Goal: Task Accomplishment & Management: Manage account settings

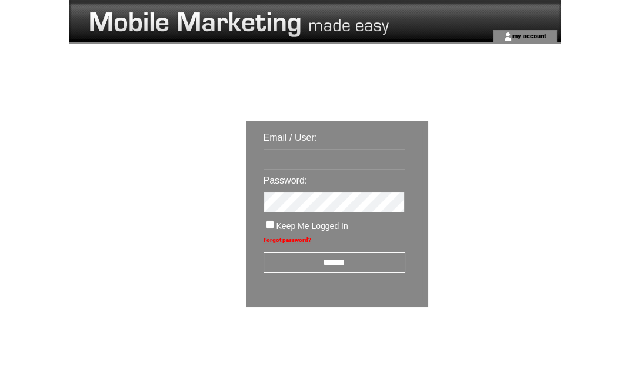
type input "********"
click at [339, 263] on input "******" at bounding box center [335, 262] width 142 height 21
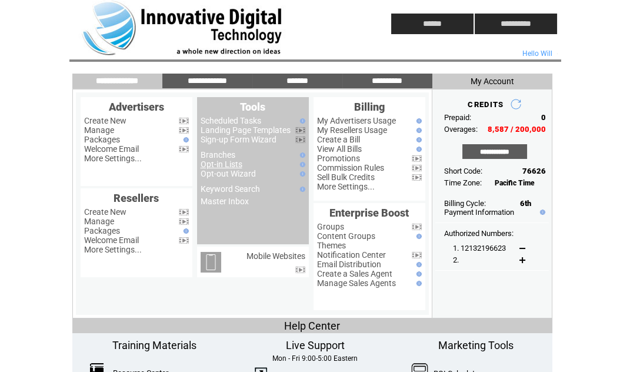
click at [228, 166] on link "Opt-in Lists" at bounding box center [222, 164] width 42 height 9
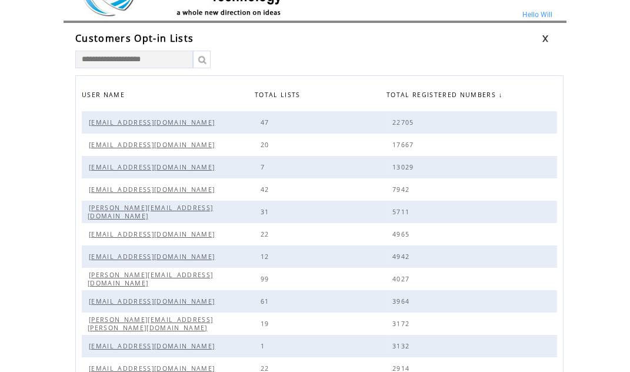
scroll to position [57, 0]
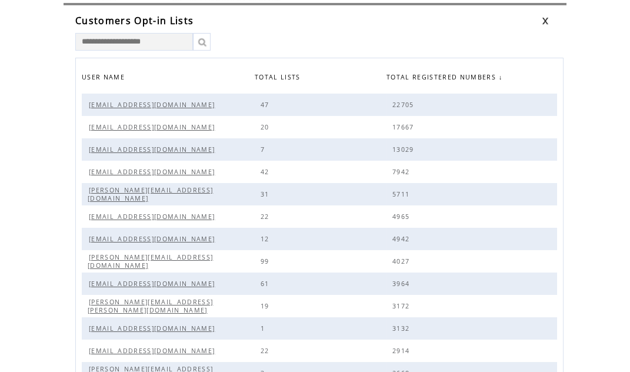
click at [120, 103] on span "Will@IDT-us.com" at bounding box center [153, 105] width 129 height 8
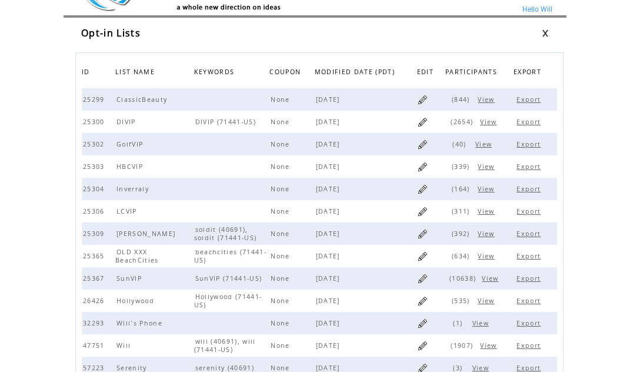
scroll to position [35, 0]
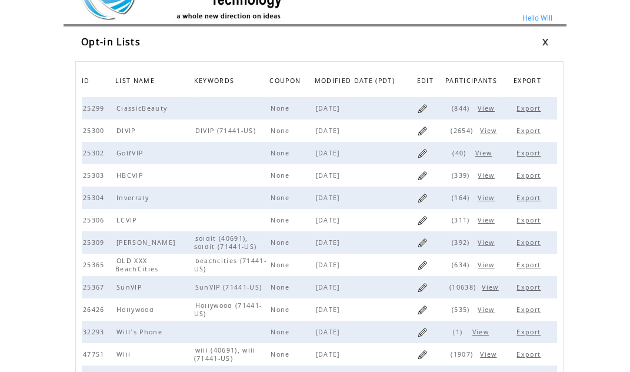
click at [455, 78] on span "PARTICIPANTS" at bounding box center [473, 82] width 55 height 17
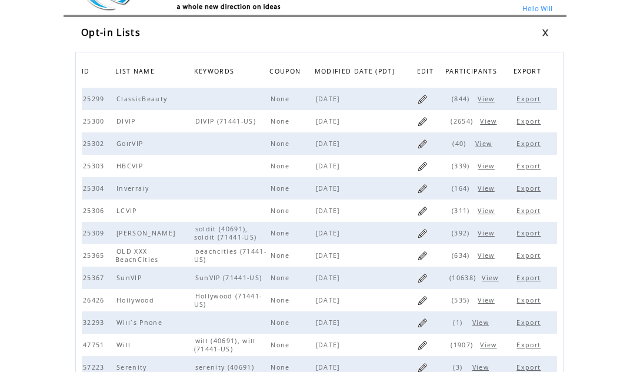
scroll to position [46, 0]
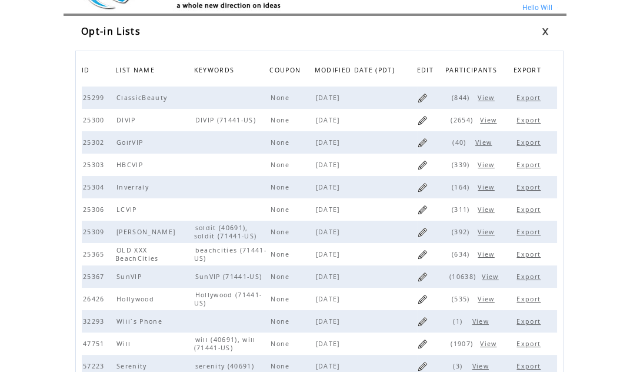
click at [465, 83] on th "PARTICIPANTS" at bounding box center [474, 71] width 59 height 29
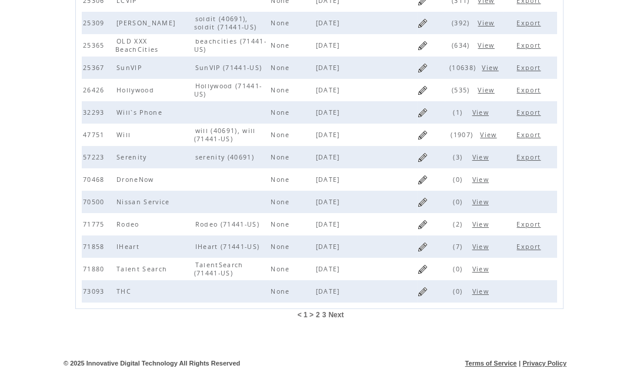
scroll to position [255, 0]
click at [318, 313] on span "2" at bounding box center [318, 314] width 4 height 8
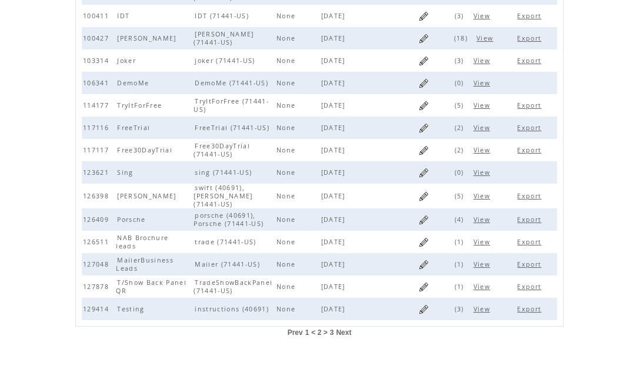
scroll to position [255, 0]
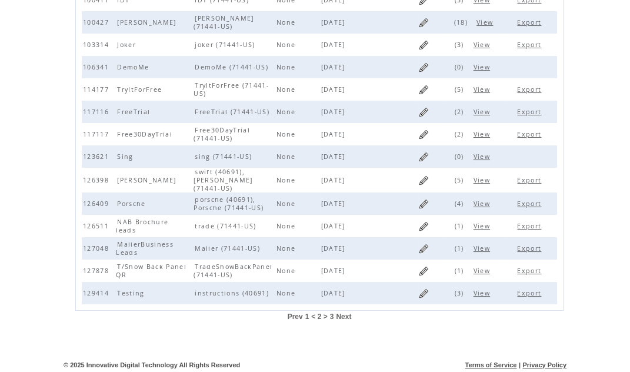
click at [331, 313] on span "3" at bounding box center [332, 317] width 4 height 8
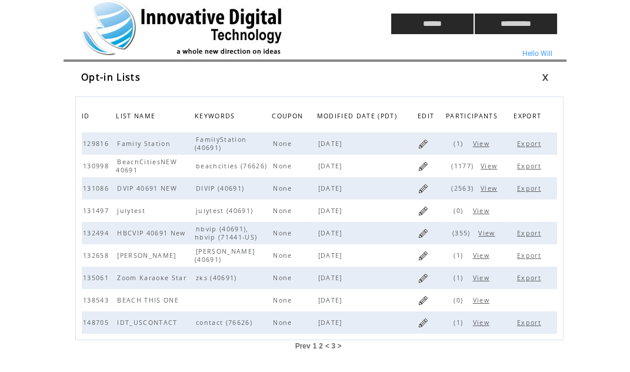
click at [314, 343] on span "1" at bounding box center [315, 346] width 4 height 8
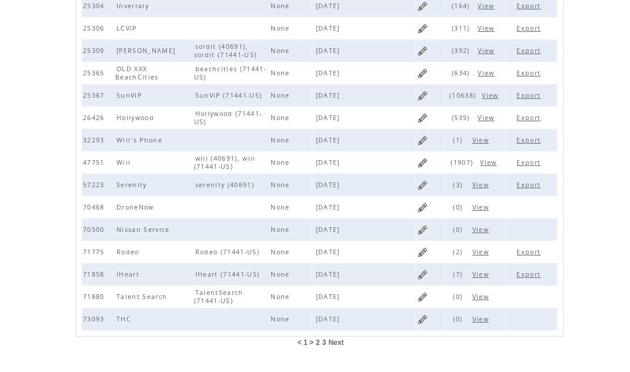
scroll to position [230, 0]
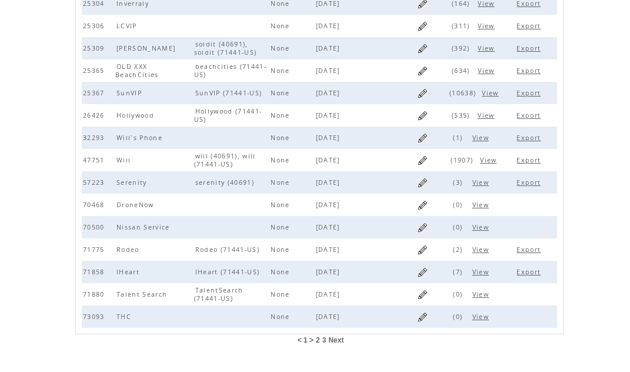
click at [318, 340] on span "2" at bounding box center [318, 340] width 4 height 8
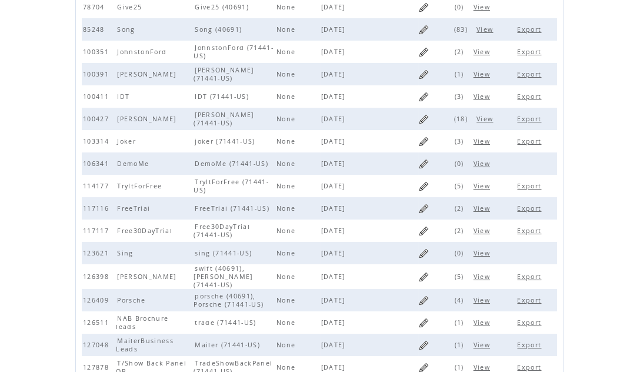
scroll to position [255, 0]
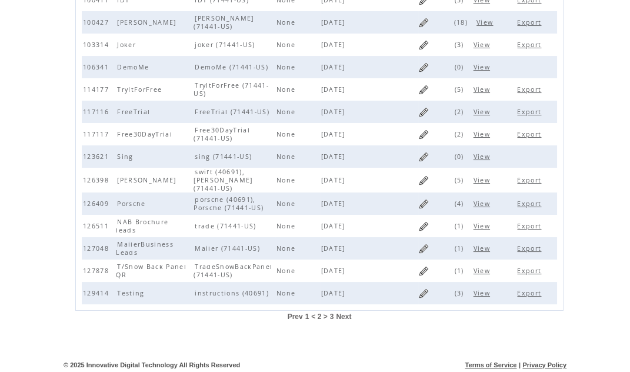
click at [332, 313] on span "3" at bounding box center [332, 317] width 4 height 8
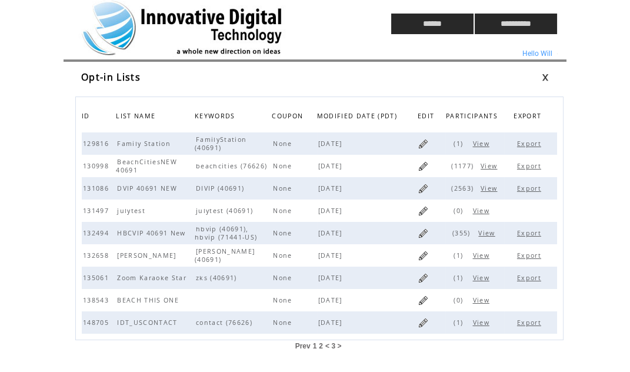
click at [109, 14] on td at bounding box center [208, 24] width 278 height 48
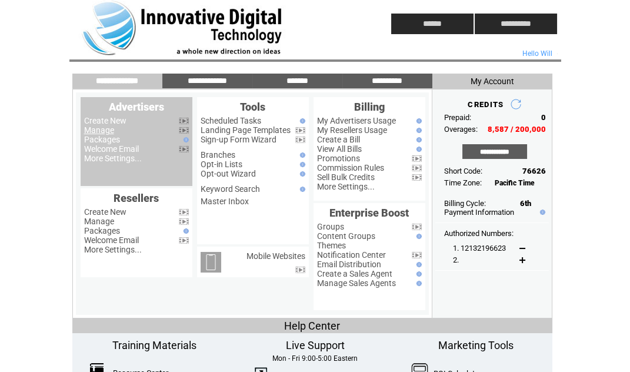
click at [101, 130] on link "Manage" at bounding box center [99, 129] width 30 height 9
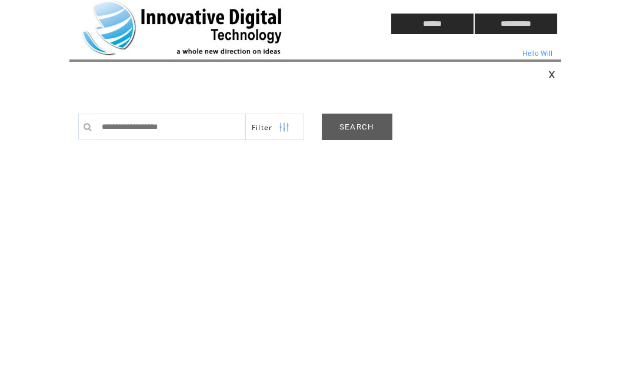
click at [351, 128] on link "SEARCH" at bounding box center [357, 127] width 71 height 26
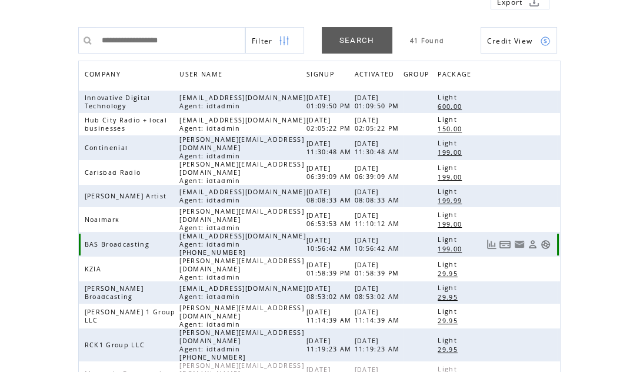
scroll to position [97, 0]
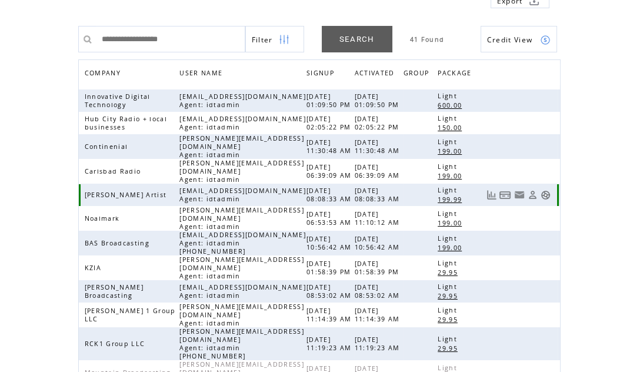
click at [545, 190] on link at bounding box center [546, 195] width 10 height 10
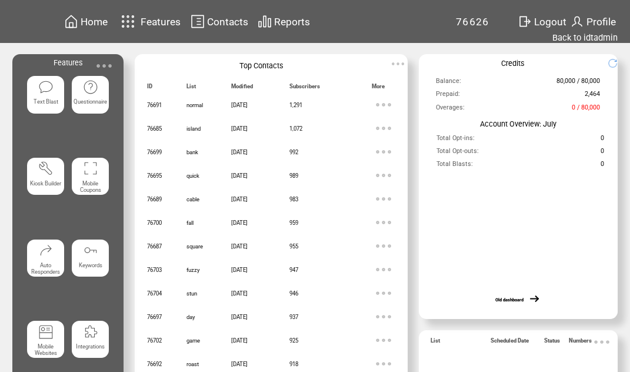
click at [94, 22] on span "Home" at bounding box center [94, 22] width 27 height 12
click at [596, 34] on link "Back to idtadmin" at bounding box center [585, 37] width 65 height 11
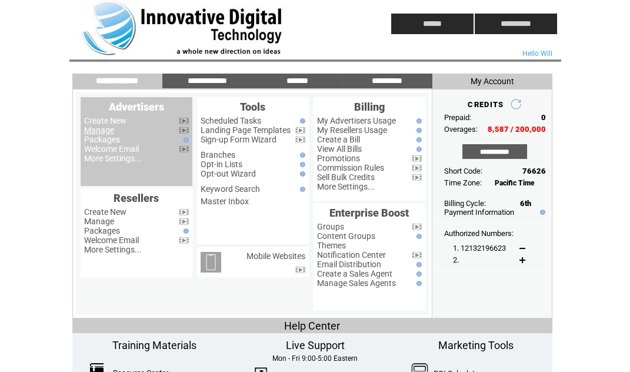
click at [100, 130] on link "Manage" at bounding box center [99, 129] width 30 height 9
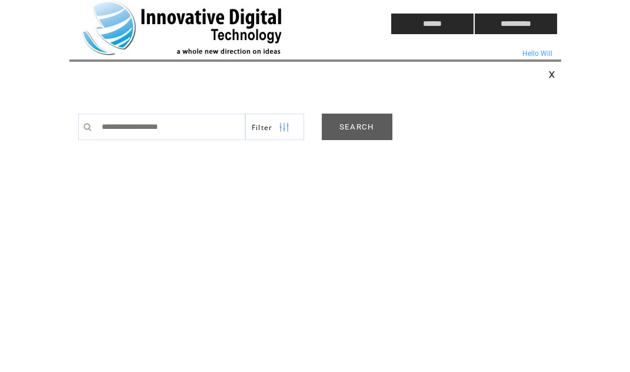
click at [361, 124] on link "SEARCH" at bounding box center [357, 127] width 71 height 26
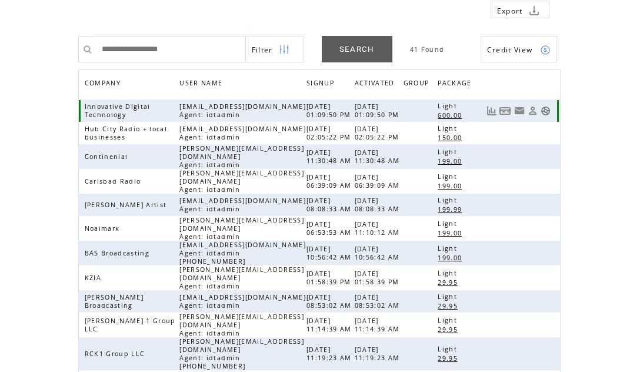
scroll to position [88, 0]
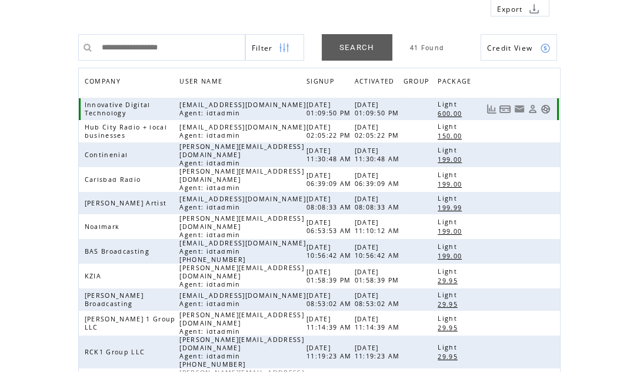
click at [546, 107] on link at bounding box center [546, 109] width 10 height 10
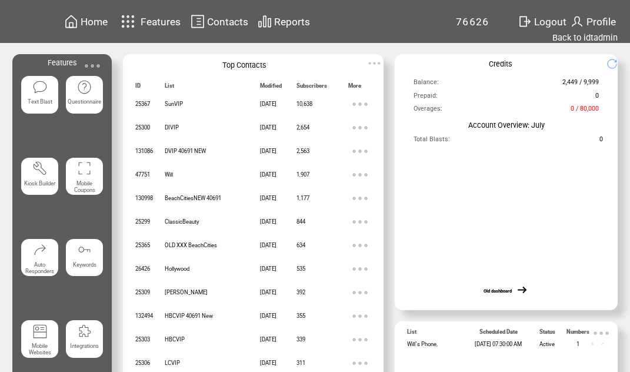
click at [227, 21] on span "Contacts" at bounding box center [227, 22] width 41 height 12
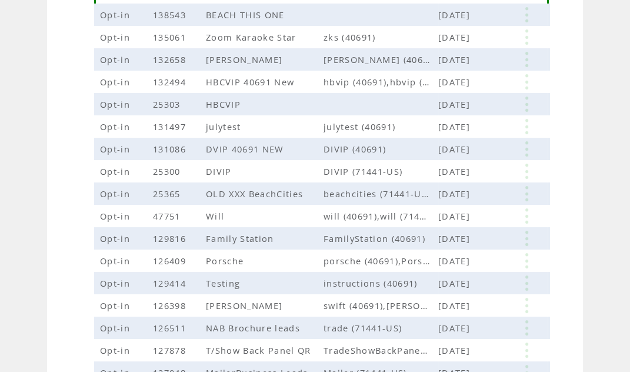
scroll to position [324, 0]
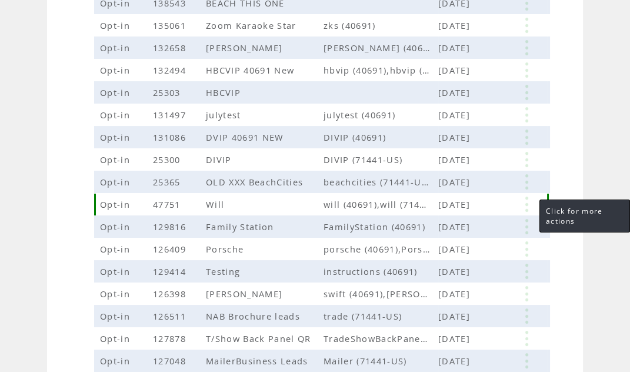
click at [528, 204] on link at bounding box center [526, 204] width 35 height 15
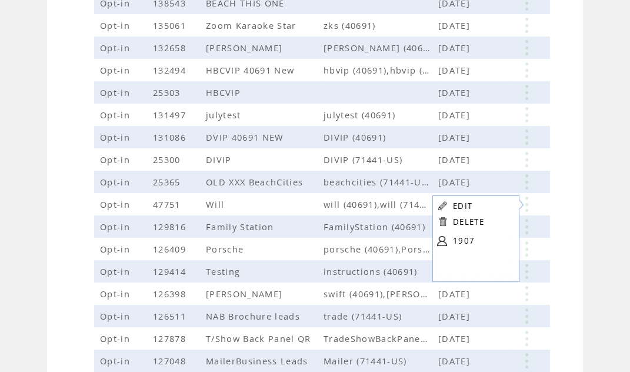
click at [606, 161] on td "**********" at bounding box center [315, 171] width 630 height 882
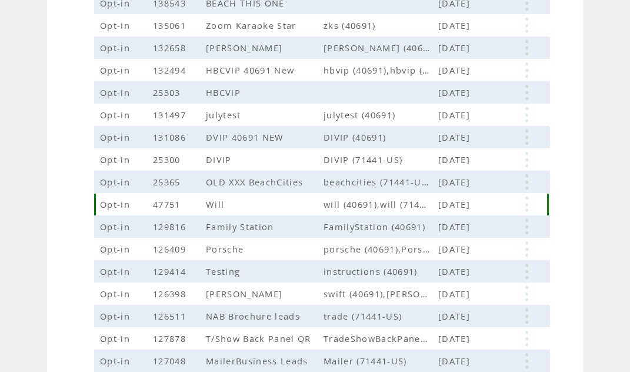
click at [525, 201] on link at bounding box center [526, 204] width 35 height 15
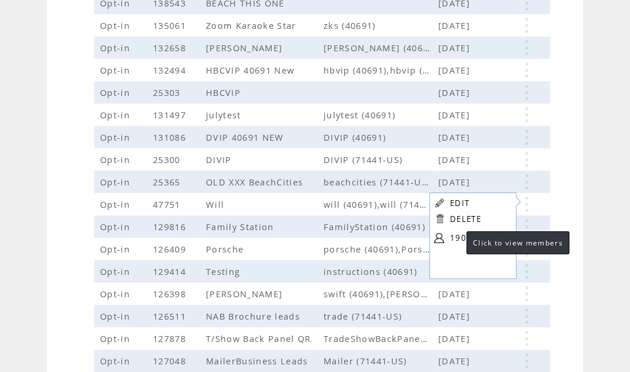
click at [461, 235] on link "1907" at bounding box center [479, 238] width 59 height 18
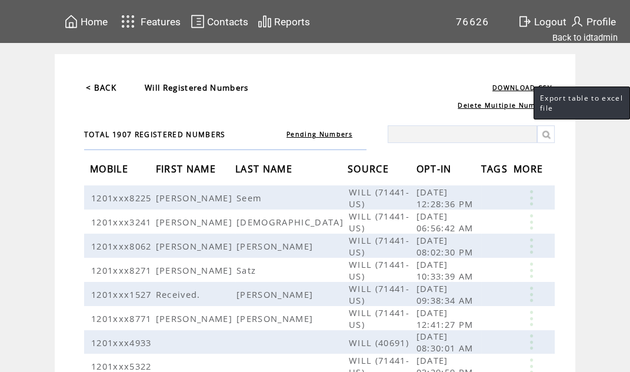
click at [522, 88] on link "DOWNLOAD CSV" at bounding box center [522, 88] width 59 height 8
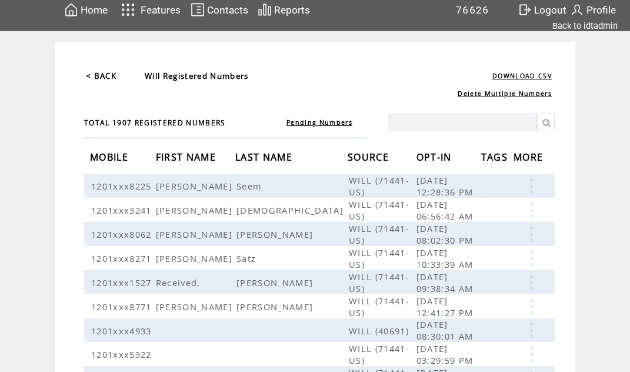
scroll to position [18, 0]
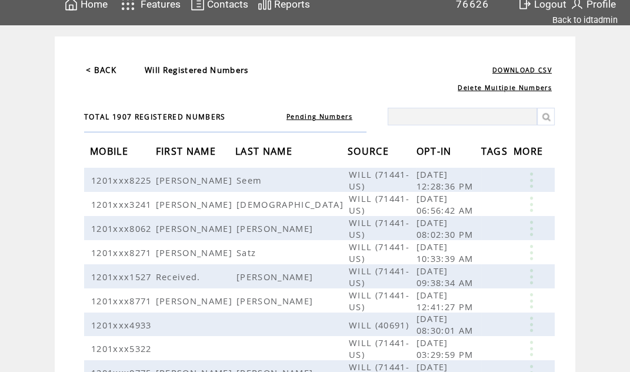
click at [433, 152] on span "OPT-IN" at bounding box center [436, 153] width 38 height 22
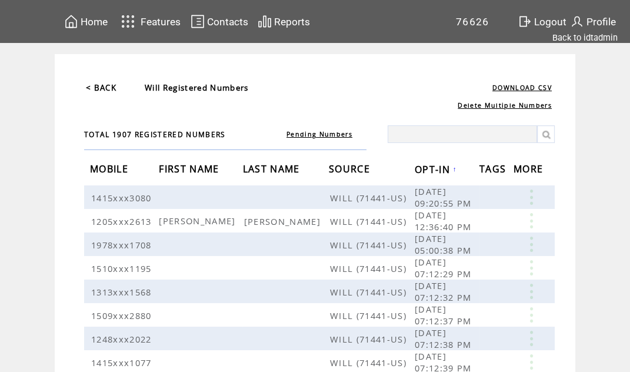
click at [432, 164] on span "OPT-IN" at bounding box center [434, 171] width 38 height 22
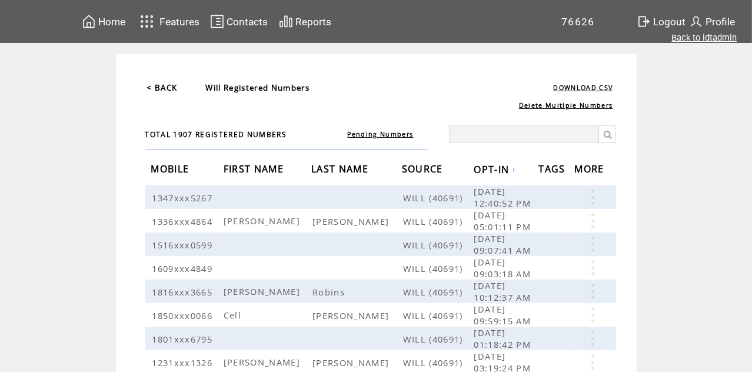
click at [630, 38] on link "Back to idtadmin" at bounding box center [704, 37] width 65 height 11
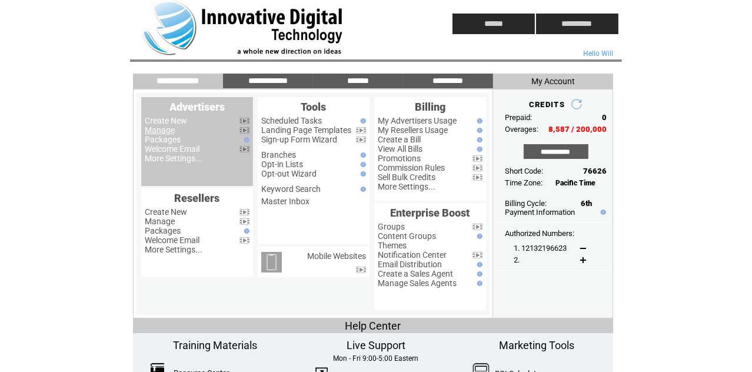
click at [163, 130] on link "Manage" at bounding box center [160, 129] width 30 height 9
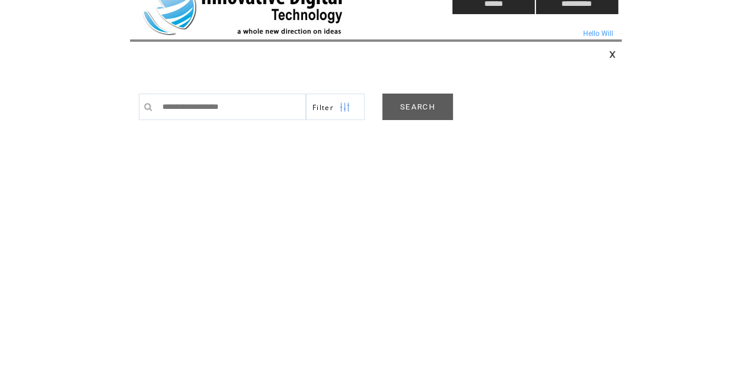
click at [419, 108] on link "SEARCH" at bounding box center [418, 107] width 71 height 26
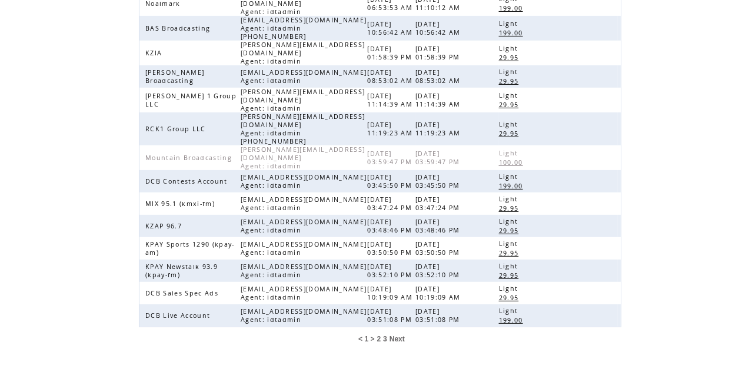
click at [379, 335] on span "2" at bounding box center [379, 339] width 4 height 8
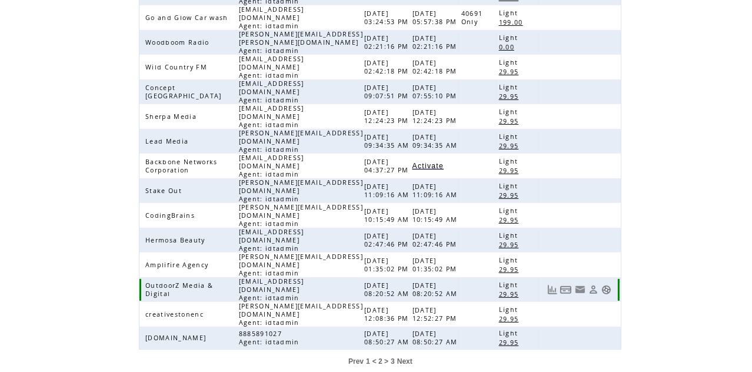
click at [608, 285] on link at bounding box center [607, 290] width 10 height 10
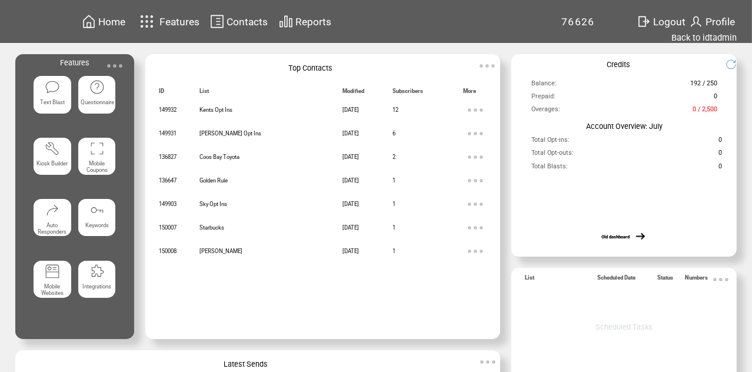
click at [250, 21] on span "Contacts" at bounding box center [247, 22] width 41 height 12
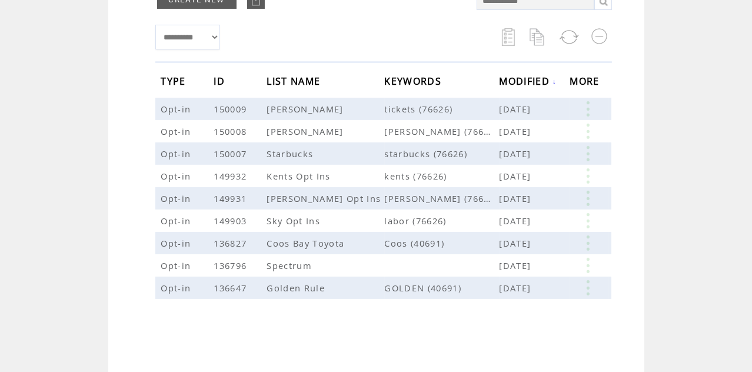
scroll to position [203, 0]
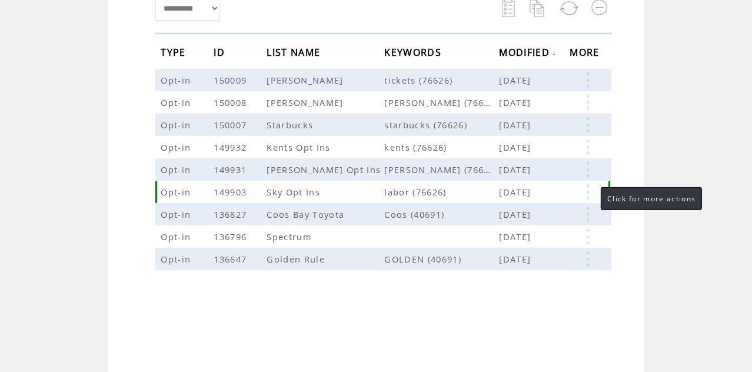
click at [589, 191] on link at bounding box center [587, 191] width 35 height 15
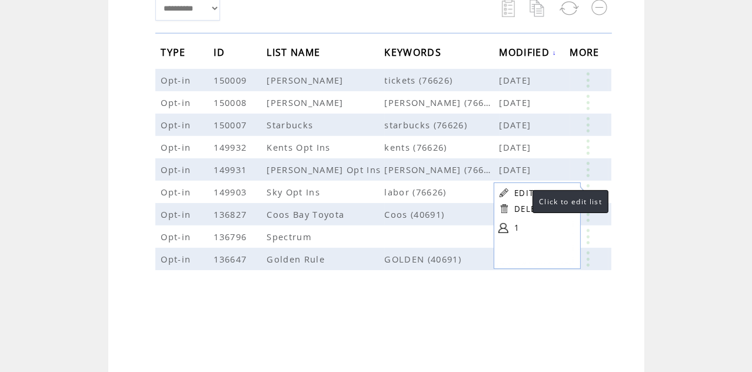
click at [521, 192] on link "EDIT" at bounding box center [524, 193] width 19 height 11
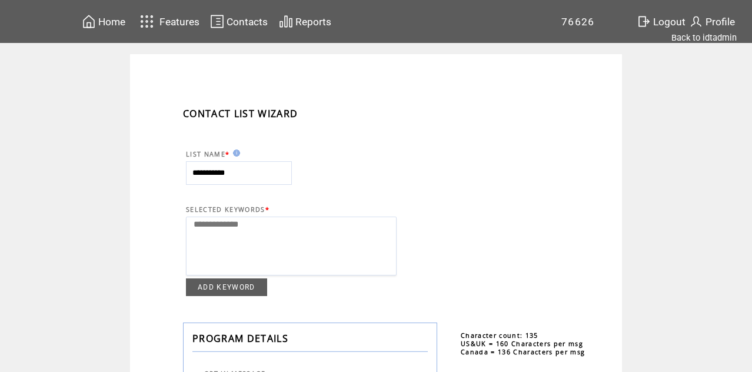
select select
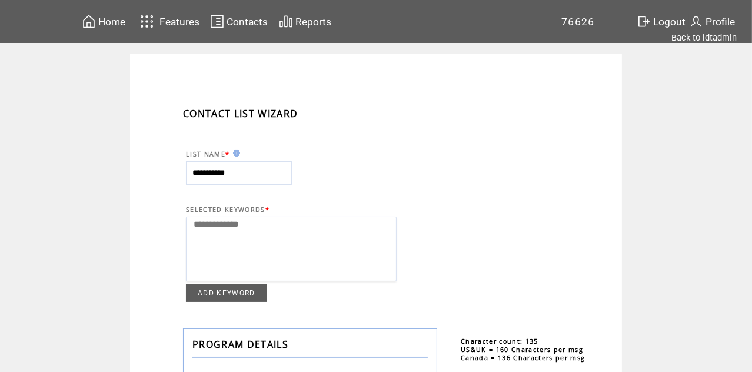
drag, startPoint x: 206, startPoint y: 174, endPoint x: 166, endPoint y: 178, distance: 40.2
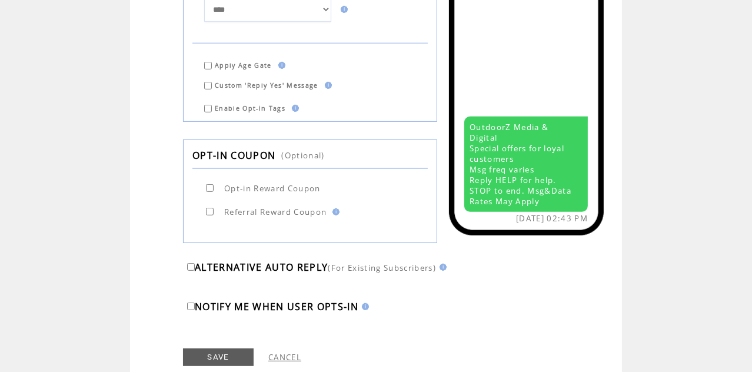
scroll to position [531, 0]
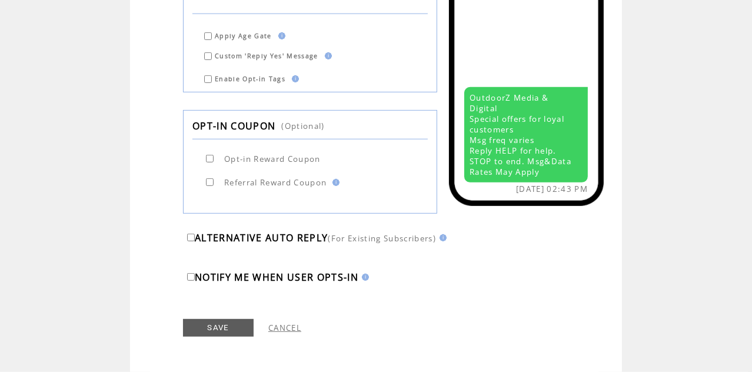
type input "**********"
click at [221, 328] on link "SAVE" at bounding box center [218, 328] width 71 height 18
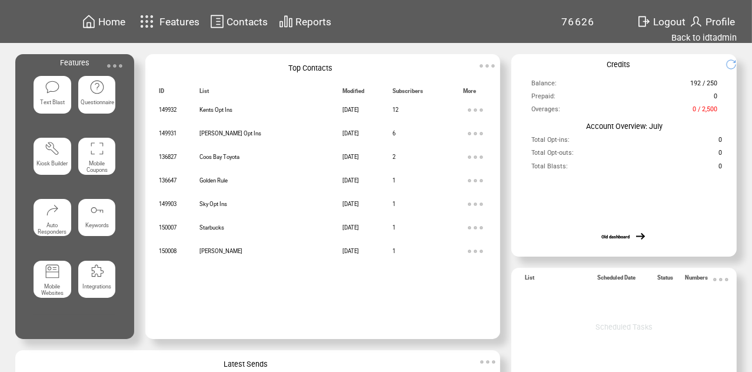
click at [247, 21] on span "Contacts" at bounding box center [247, 22] width 41 height 12
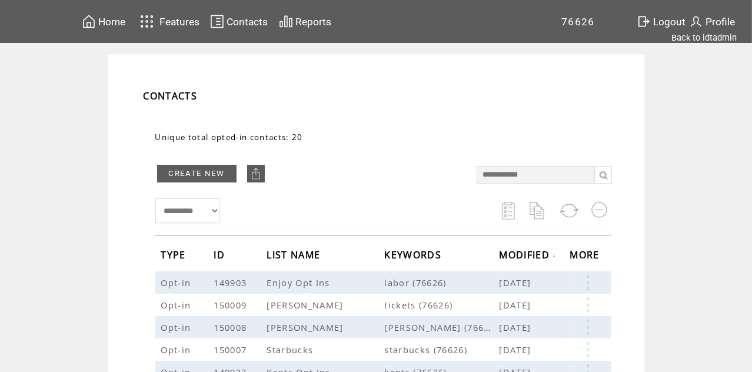
click at [108, 20] on span "Home" at bounding box center [111, 22] width 27 height 12
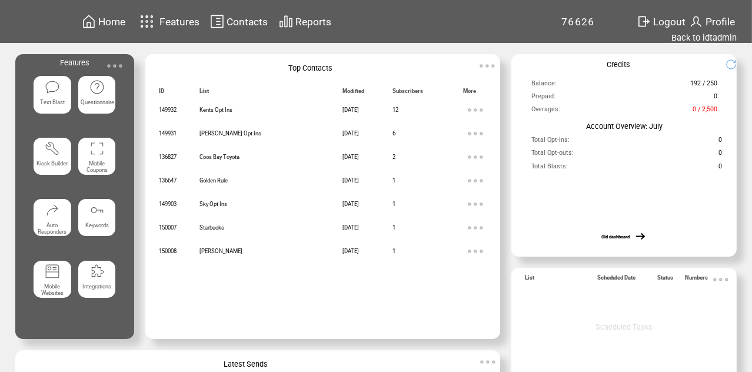
click at [120, 65] on img at bounding box center [115, 66] width 24 height 24
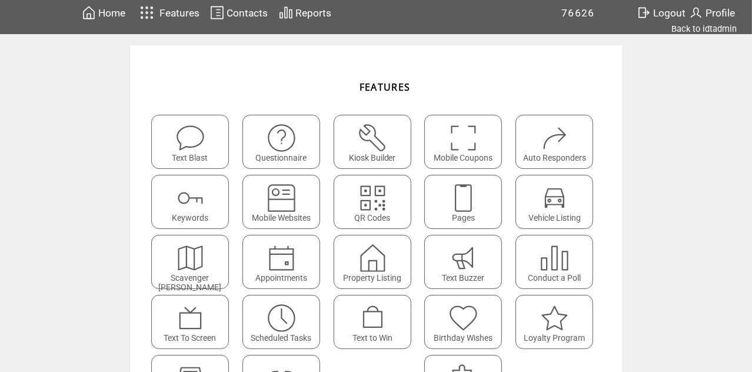
scroll to position [7, 0]
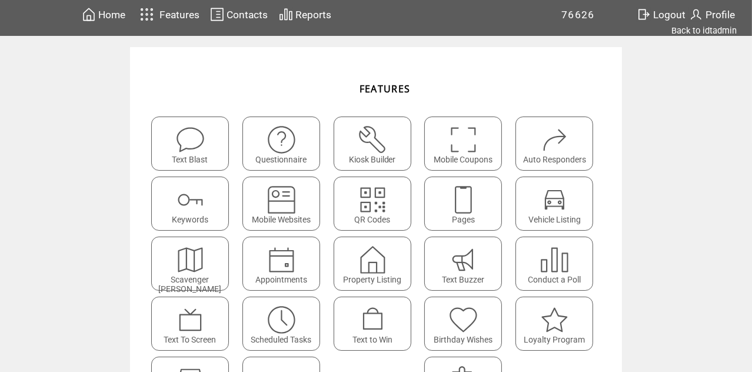
click at [247, 11] on span "Contacts" at bounding box center [247, 15] width 41 height 12
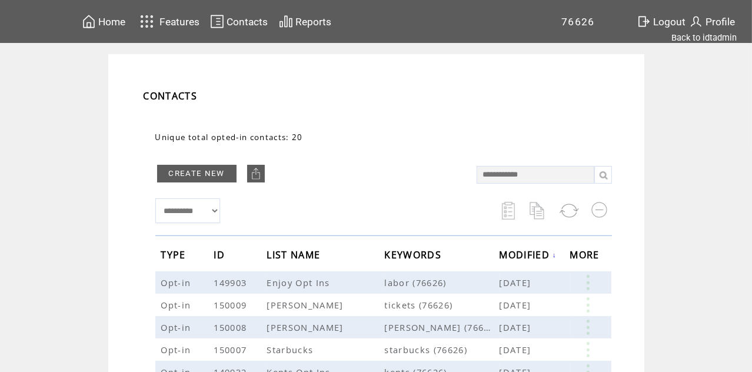
click at [112, 18] on span "Home" at bounding box center [111, 22] width 27 height 12
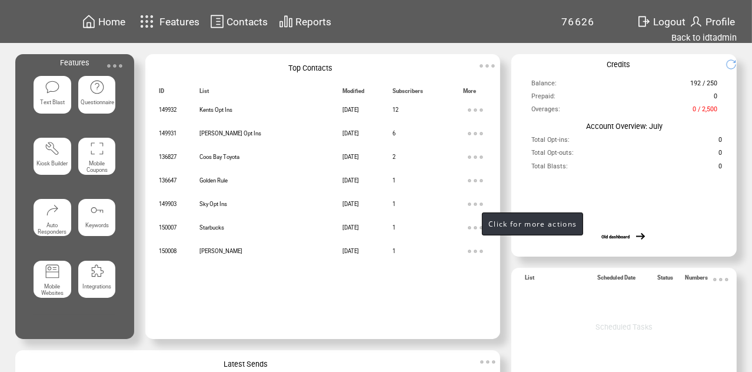
click at [470, 203] on img at bounding box center [476, 204] width 24 height 24
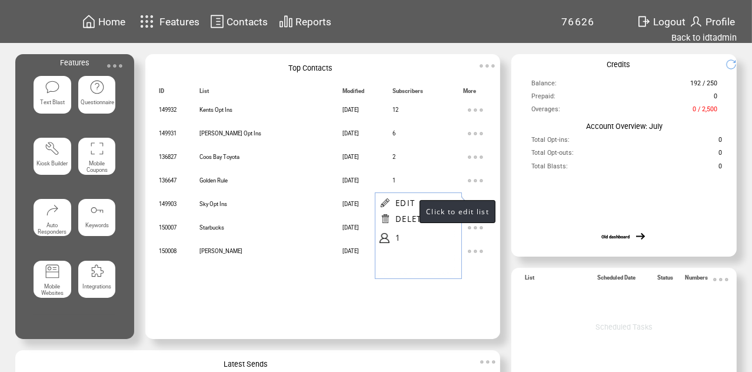
click at [408, 205] on link "EDIT" at bounding box center [405, 203] width 19 height 11
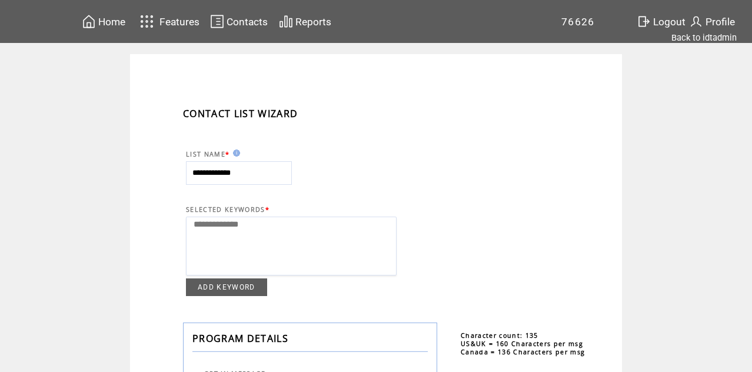
select select
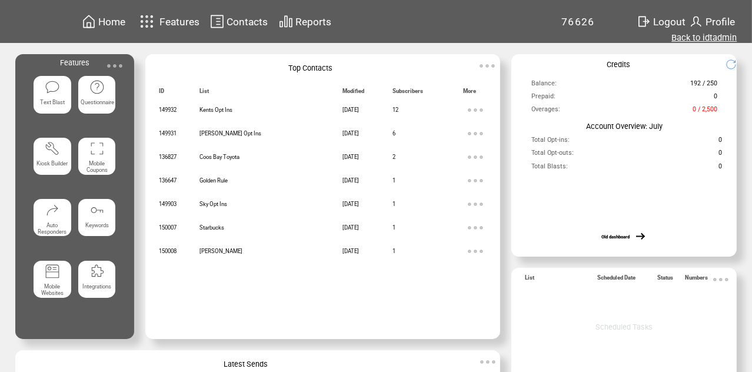
click at [705, 35] on link "Back to idtadmin" at bounding box center [704, 37] width 65 height 11
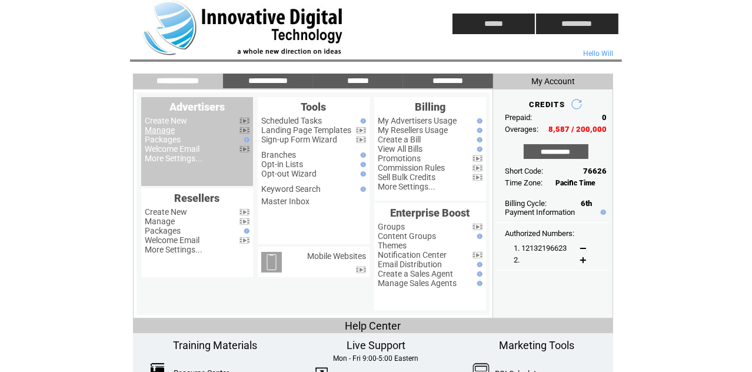
click at [157, 132] on link "Manage" at bounding box center [160, 129] width 30 height 9
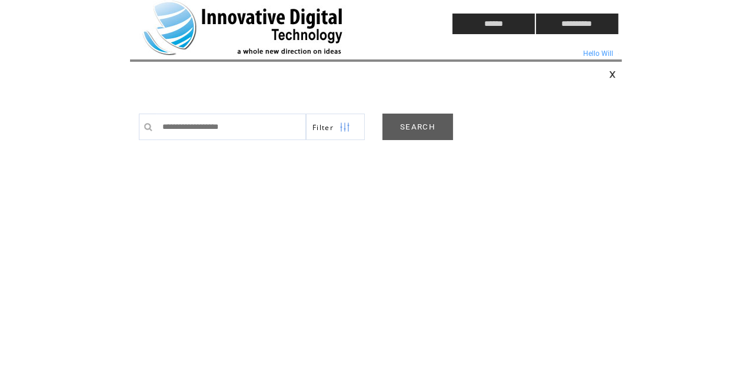
click at [415, 121] on link "SEARCH" at bounding box center [418, 127] width 71 height 26
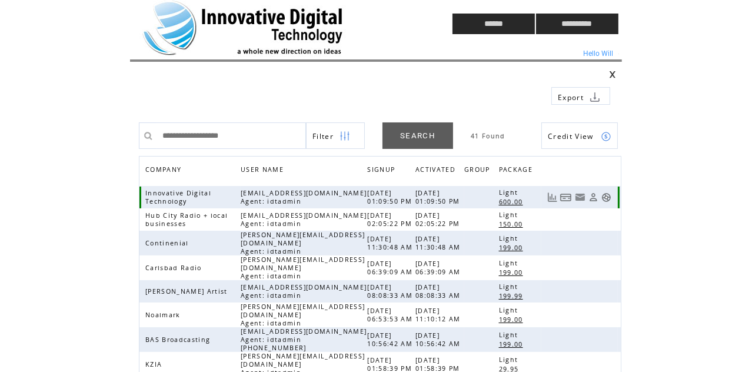
click at [605, 197] on link at bounding box center [607, 197] width 10 height 10
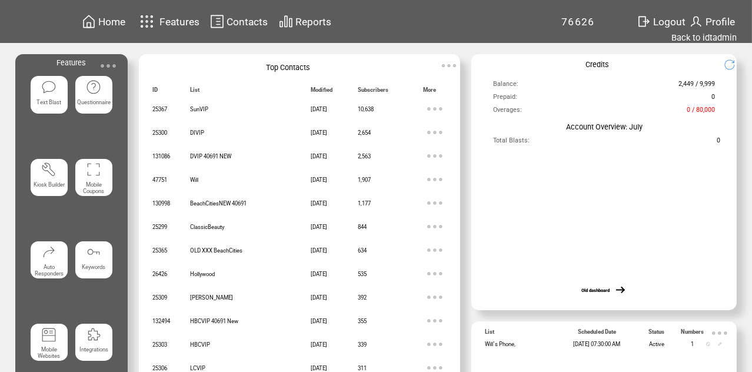
click at [246, 22] on span "Contacts" at bounding box center [247, 22] width 41 height 12
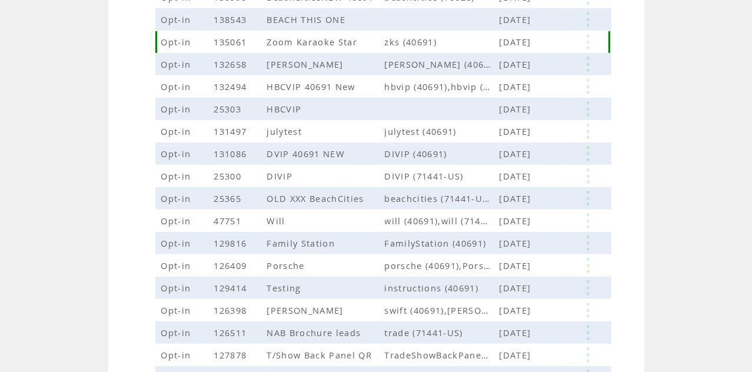
scroll to position [308, 0]
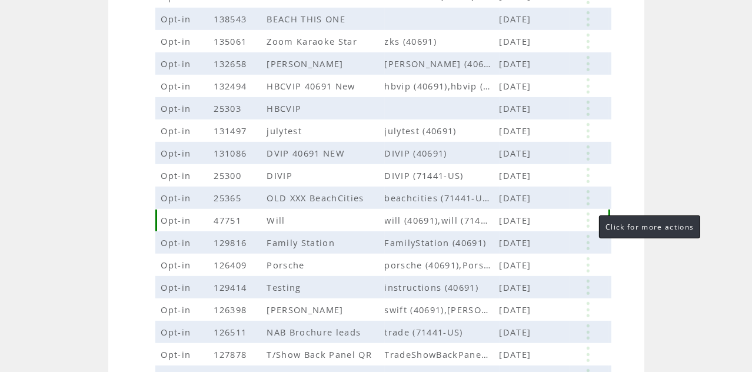
click at [587, 219] on link at bounding box center [587, 220] width 35 height 15
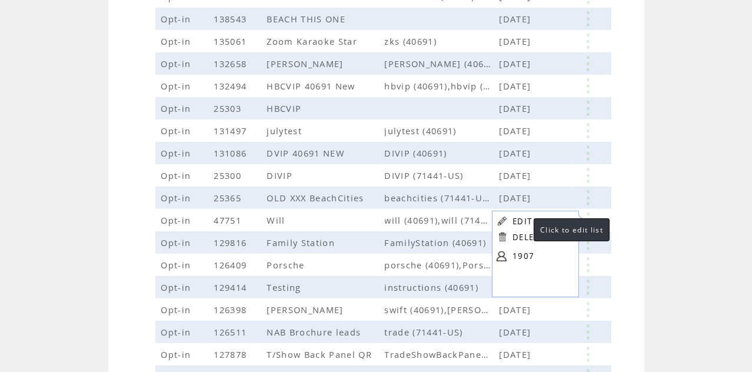
click at [522, 220] on link "EDIT" at bounding box center [522, 221] width 19 height 11
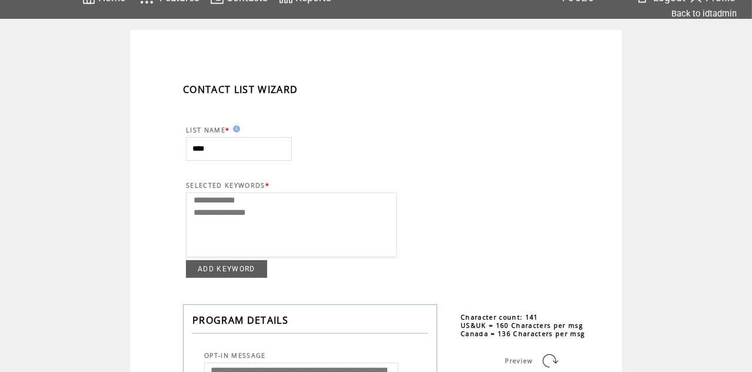
scroll to position [28, 0]
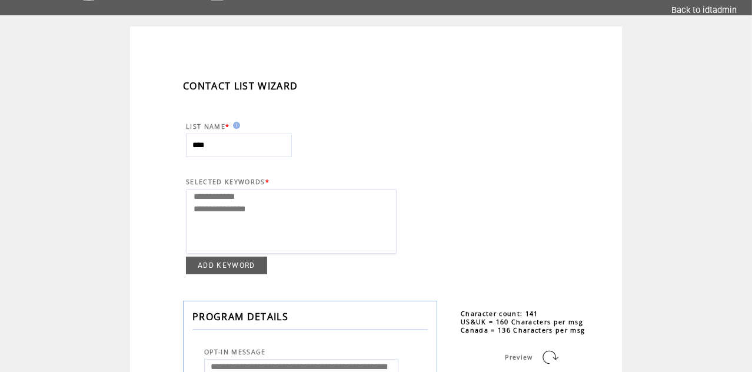
select select "**********"
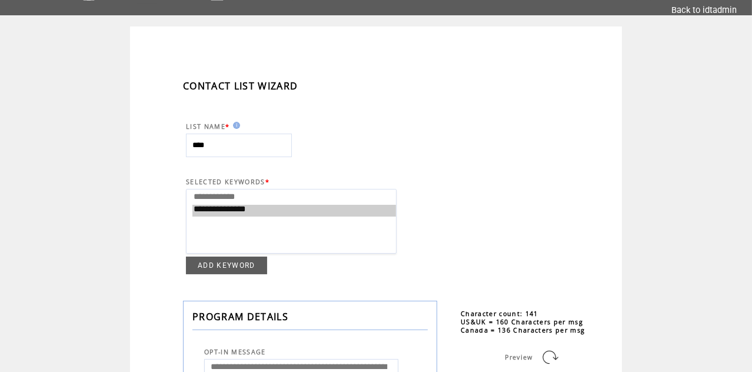
click at [233, 210] on option "**********" at bounding box center [294, 211] width 204 height 12
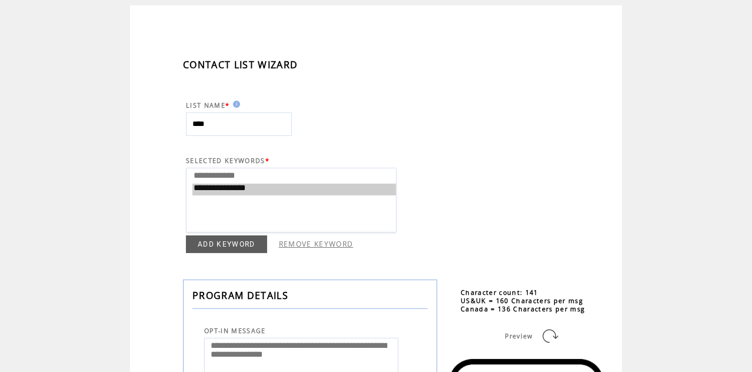
scroll to position [53, 0]
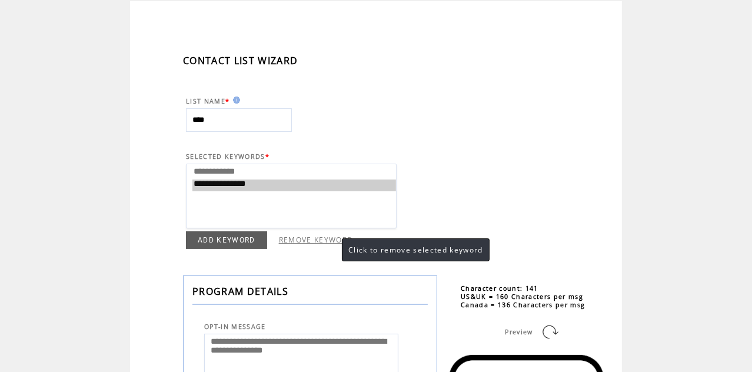
click at [330, 238] on link "REMOVE KEYWORD" at bounding box center [316, 240] width 75 height 10
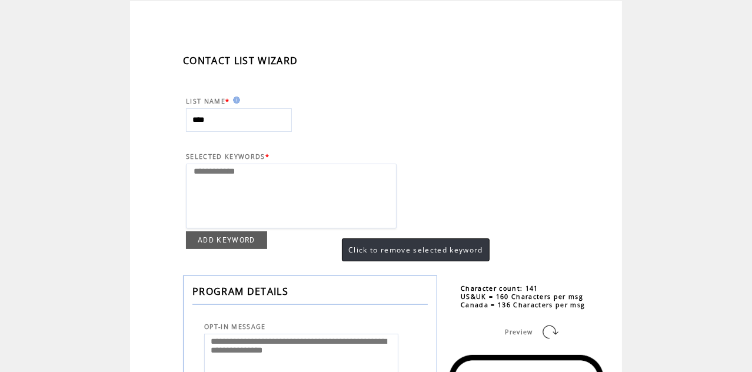
select select "**********"
click at [233, 172] on option "**********" at bounding box center [294, 173] width 204 height 12
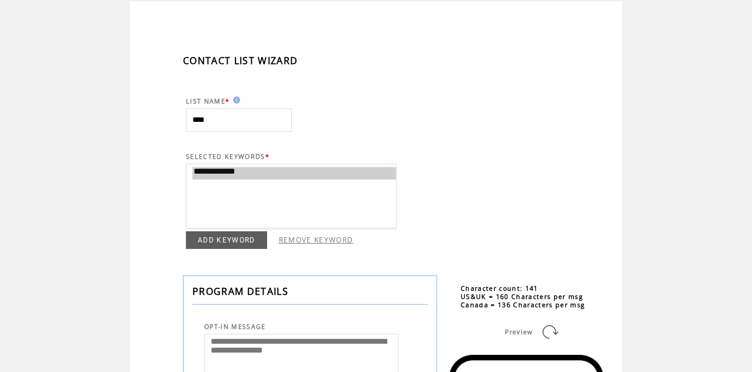
click at [318, 237] on link "REMOVE KEYWORD" at bounding box center [316, 240] width 75 height 10
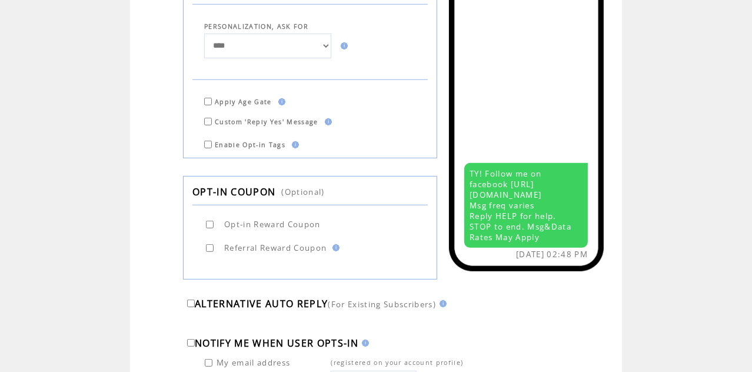
scroll to position [662, 0]
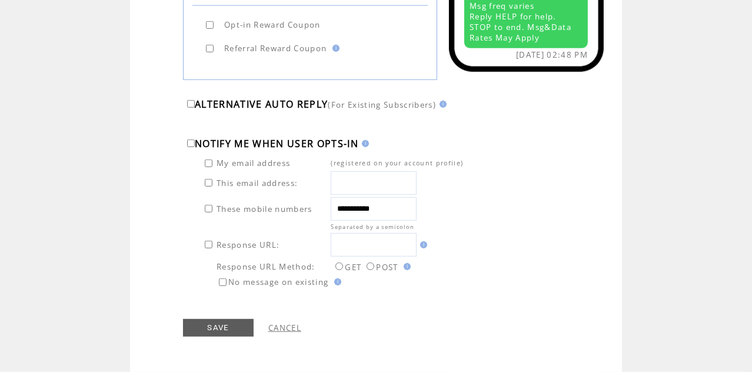
click at [225, 330] on link "SAVE" at bounding box center [218, 328] width 71 height 18
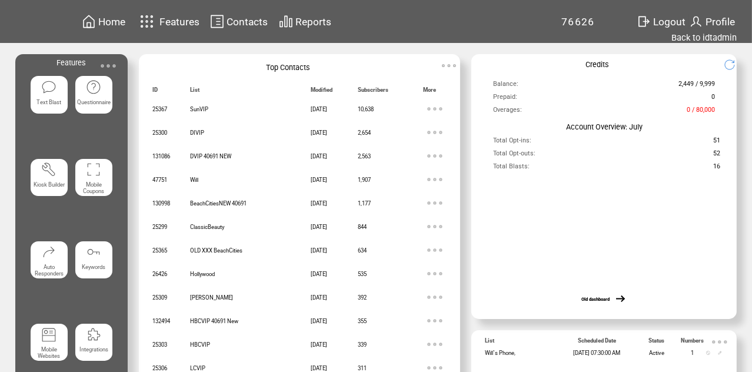
click at [104, 65] on img at bounding box center [109, 66] width 24 height 24
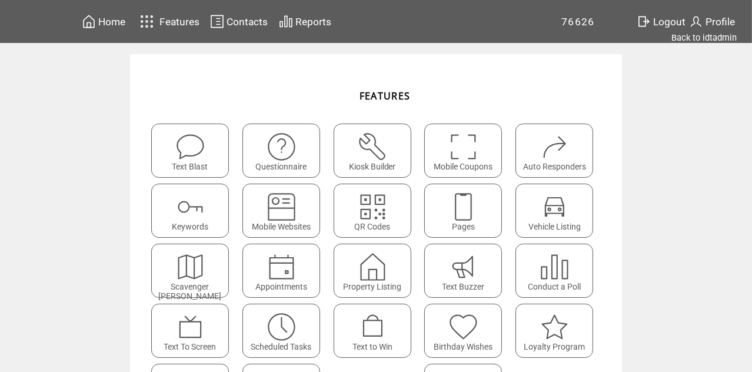
click at [192, 212] on img at bounding box center [190, 206] width 31 height 31
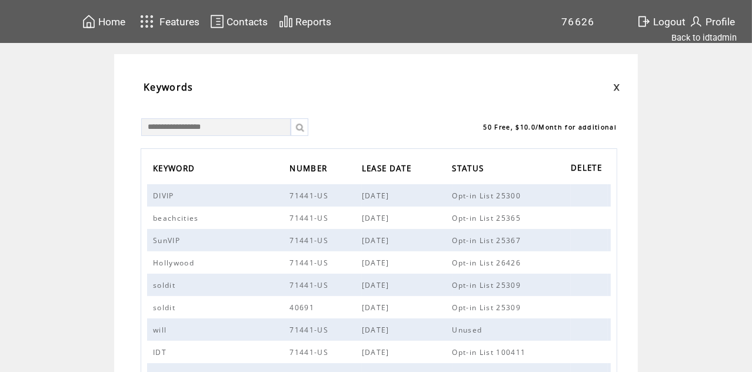
click at [225, 127] on input "text" at bounding box center [216, 127] width 150 height 18
type input "****"
click at [223, 145] on link "ADD" at bounding box center [224, 151] width 42 height 18
click at [244, 21] on span "Contacts" at bounding box center [247, 22] width 41 height 12
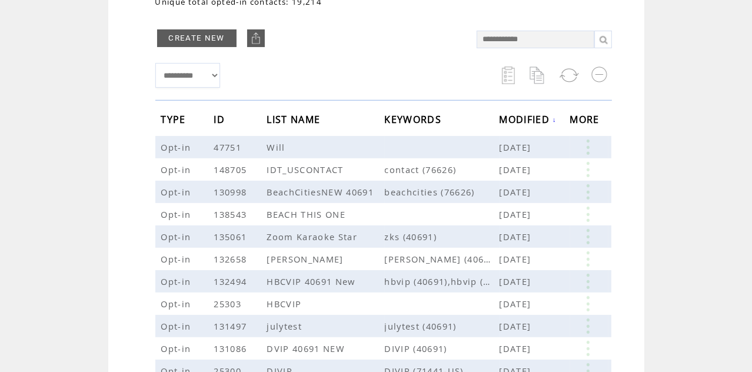
scroll to position [137, 0]
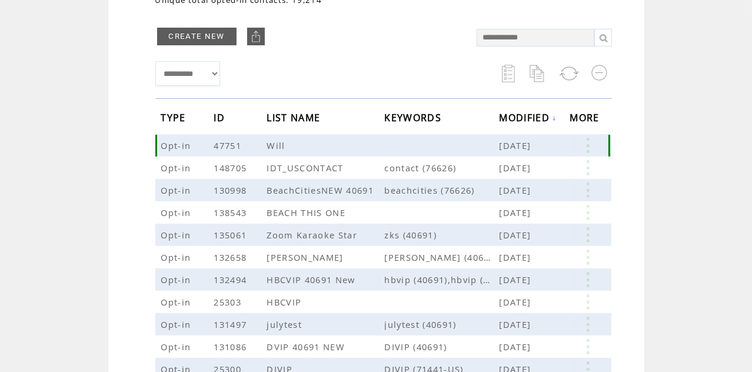
click at [583, 150] on link at bounding box center [587, 145] width 35 height 15
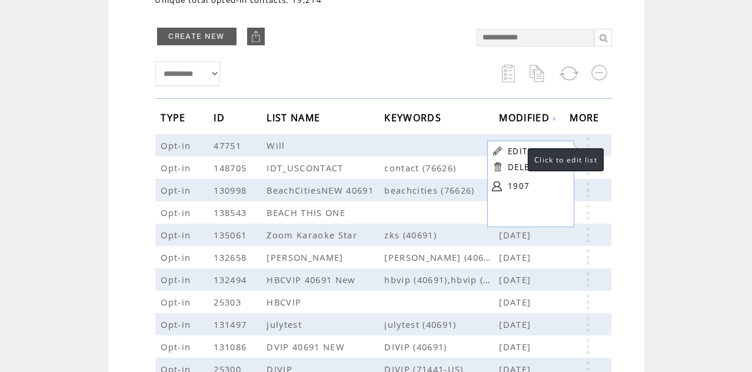
click at [516, 151] on link "EDIT" at bounding box center [517, 151] width 19 height 11
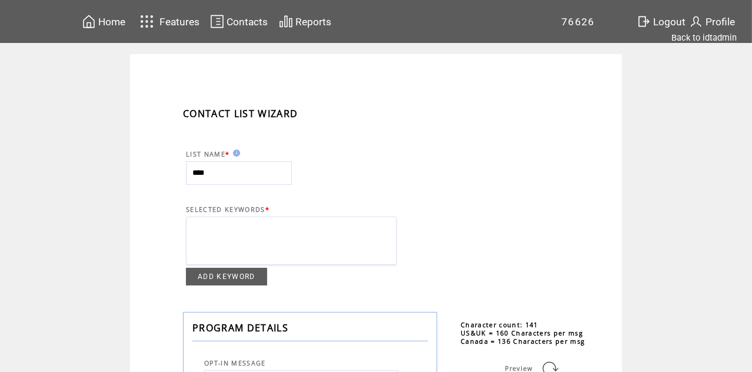
click at [227, 286] on link "ADD KEYWORD" at bounding box center [226, 277] width 81 height 18
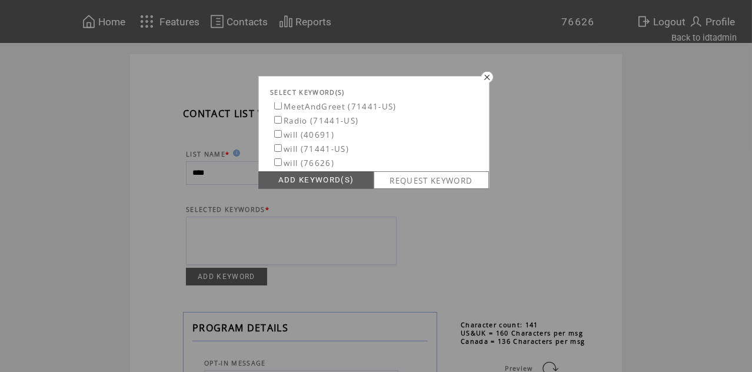
scroll to position [34, 0]
click at [310, 178] on link "ADD KEYWORD(S)" at bounding box center [315, 180] width 115 height 18
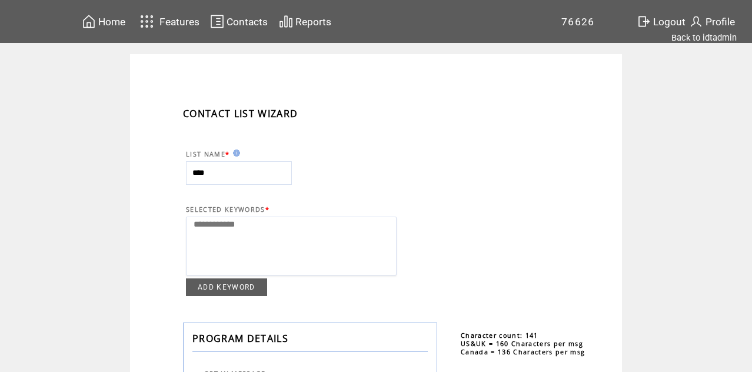
select select
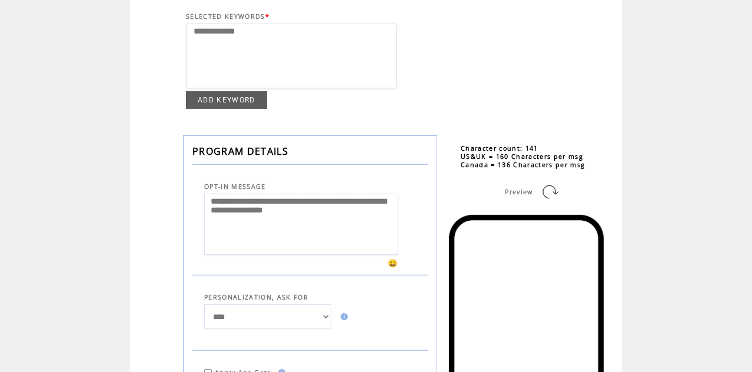
scroll to position [197, 0]
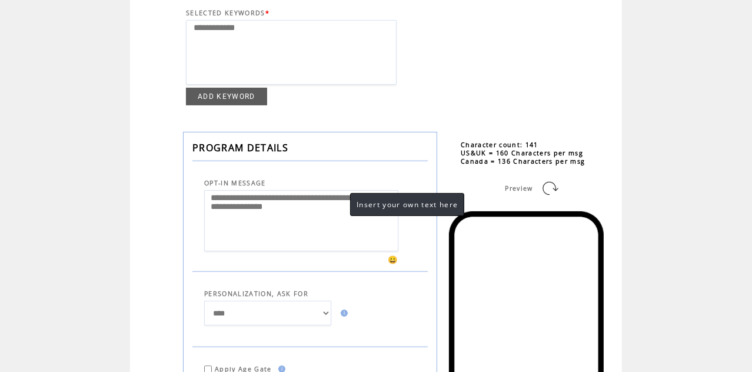
drag, startPoint x: 337, startPoint y: 200, endPoint x: 230, endPoint y: 200, distance: 107.7
click at [230, 200] on textarea "**********" at bounding box center [301, 221] width 194 height 62
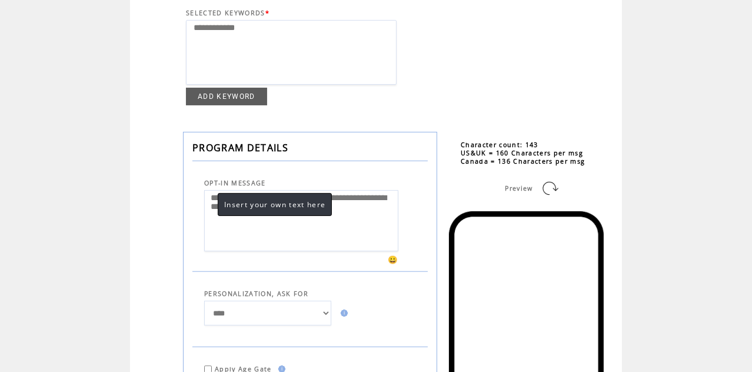
click at [211, 201] on textarea "**********" at bounding box center [301, 221] width 194 height 62
type textarea "**********"
click at [333, 101] on td "ADD KEYWORD REMOVE KEYWORD" at bounding box center [291, 97] width 211 height 18
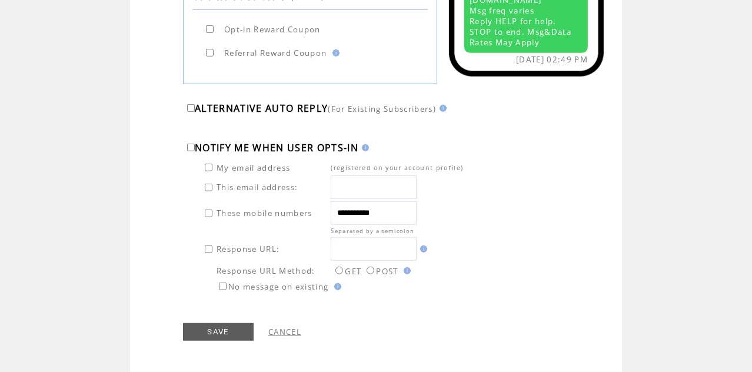
scroll to position [663, 0]
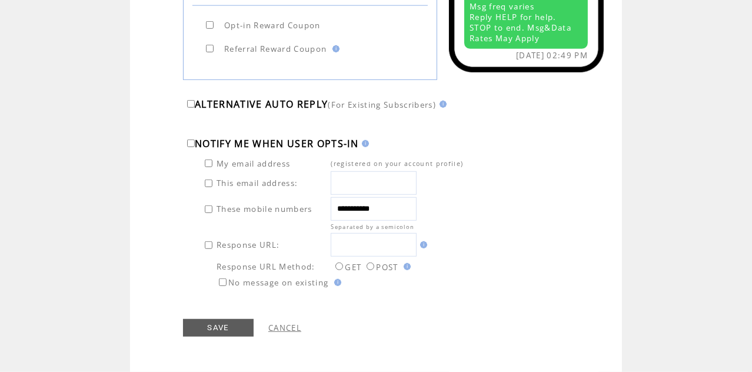
click at [214, 326] on link "SAVE" at bounding box center [218, 328] width 71 height 18
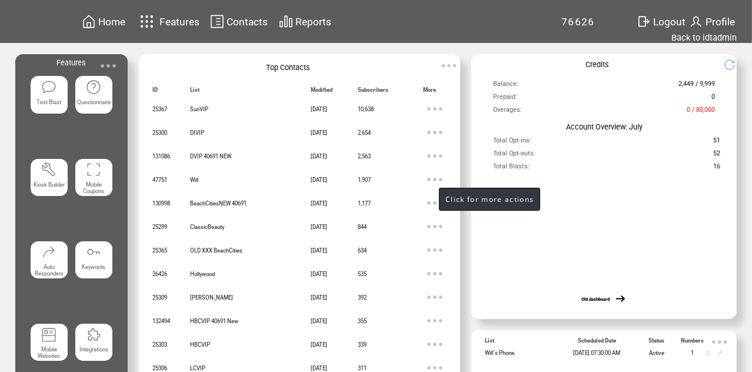
click at [427, 177] on img at bounding box center [435, 180] width 24 height 24
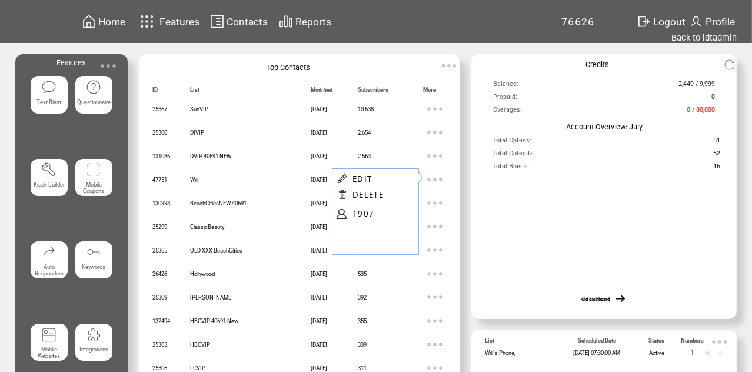
click at [365, 178] on link "EDIT" at bounding box center [362, 179] width 19 height 11
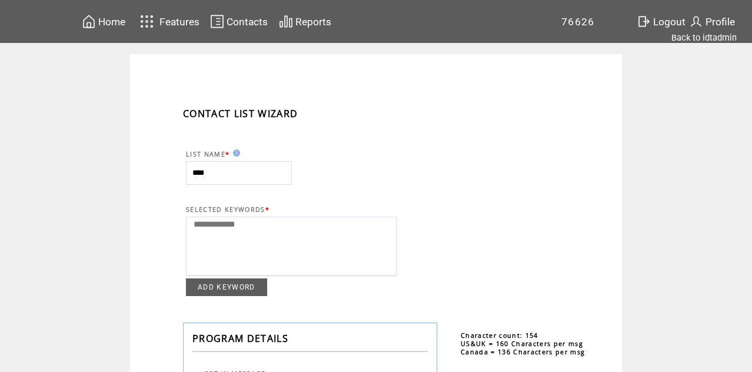
select select
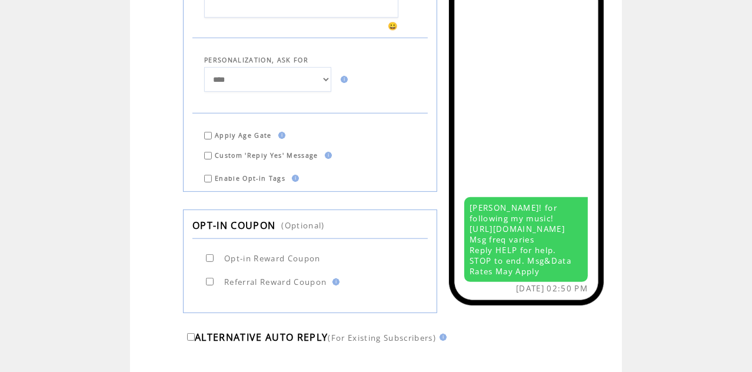
scroll to position [663, 0]
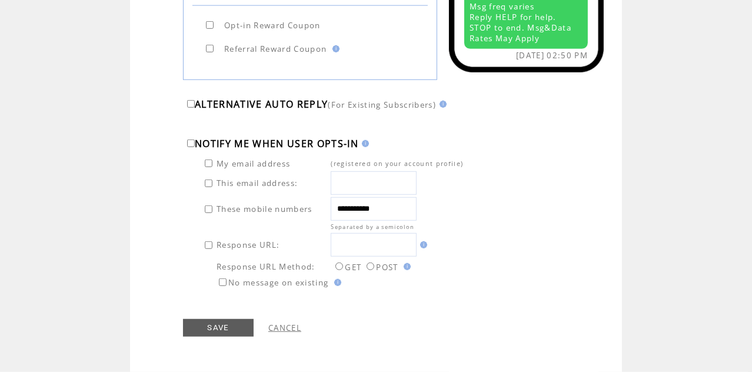
click at [228, 329] on link "SAVE" at bounding box center [218, 328] width 71 height 18
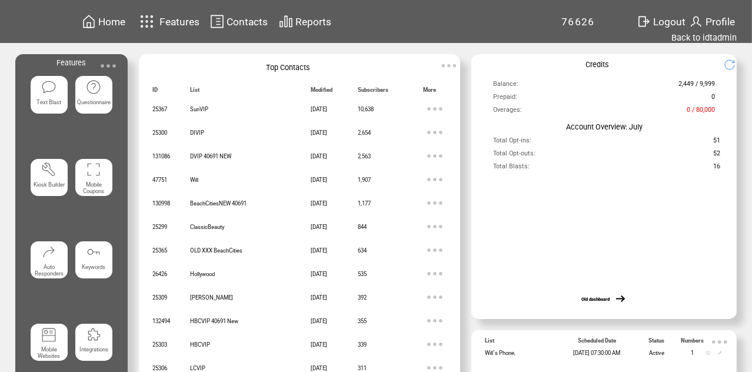
click at [109, 21] on span "Home" at bounding box center [111, 22] width 27 height 12
click at [693, 37] on link "Back to idtadmin" at bounding box center [704, 37] width 65 height 11
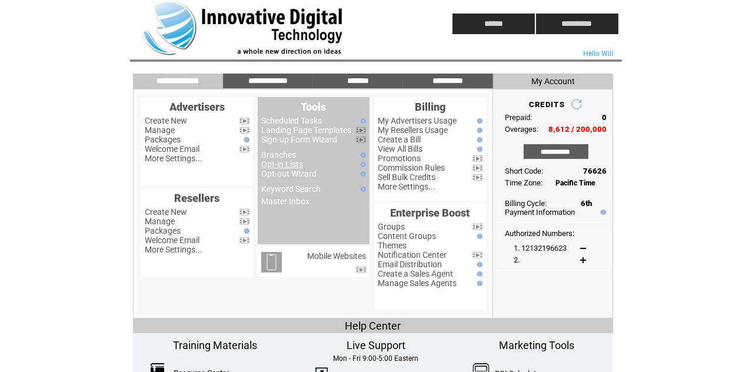
click at [287, 167] on link "Opt-in Lists" at bounding box center [282, 164] width 42 height 9
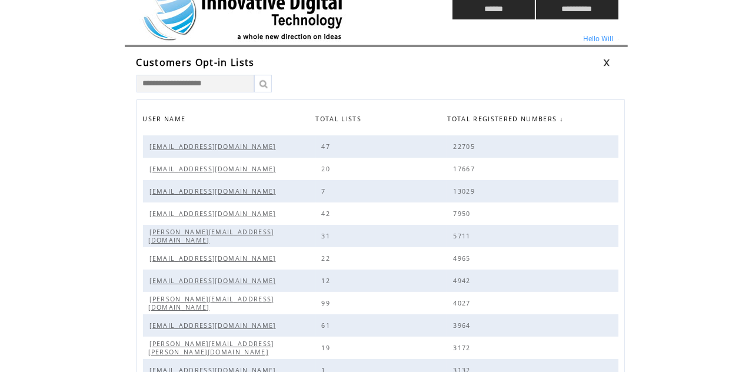
scroll to position [16, 0]
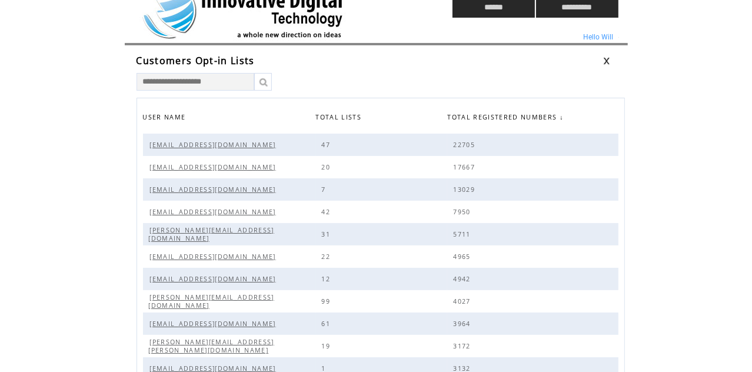
click at [173, 144] on span "[EMAIL_ADDRESS][DOMAIN_NAME]" at bounding box center [214, 145] width 129 height 8
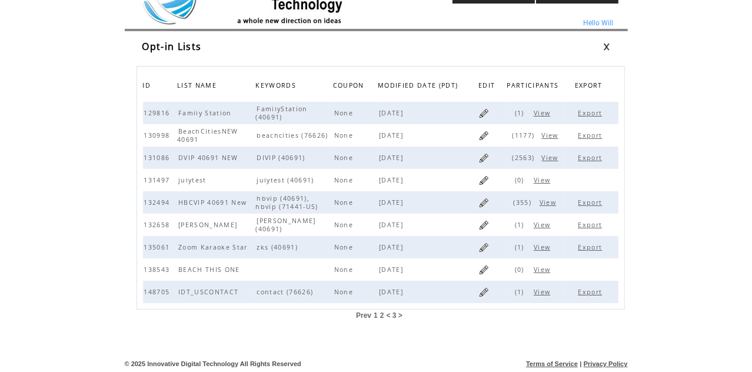
scroll to position [26, 0]
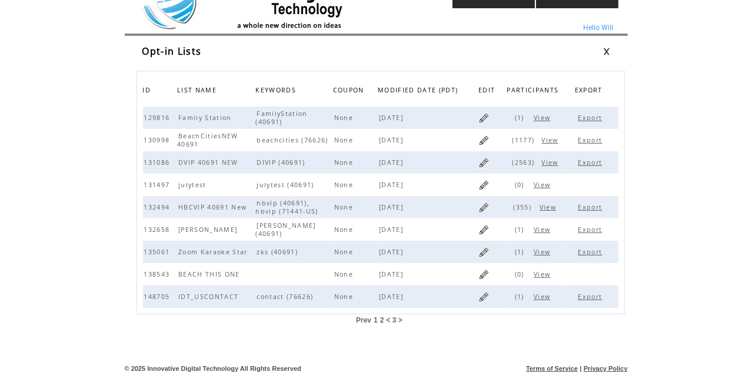
click at [381, 319] on span "2" at bounding box center [382, 320] width 4 height 8
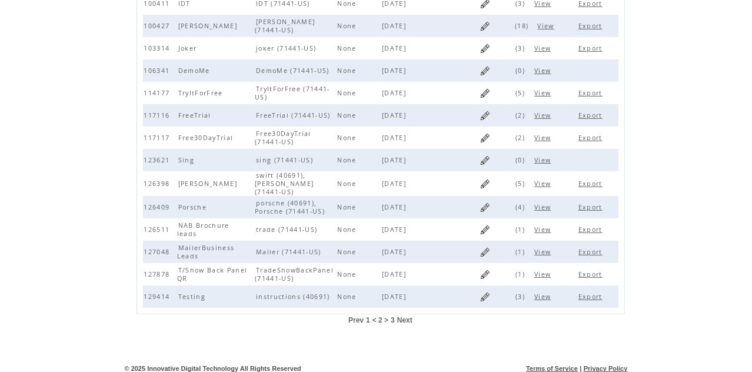
scroll to position [253, 0]
click at [368, 315] on span "1" at bounding box center [368, 319] width 4 height 8
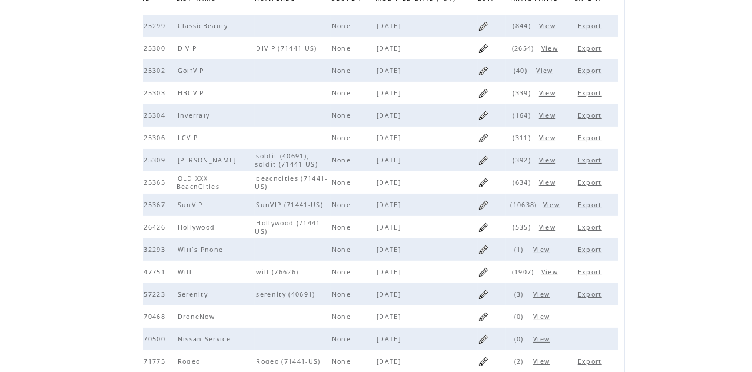
scroll to position [124, 0]
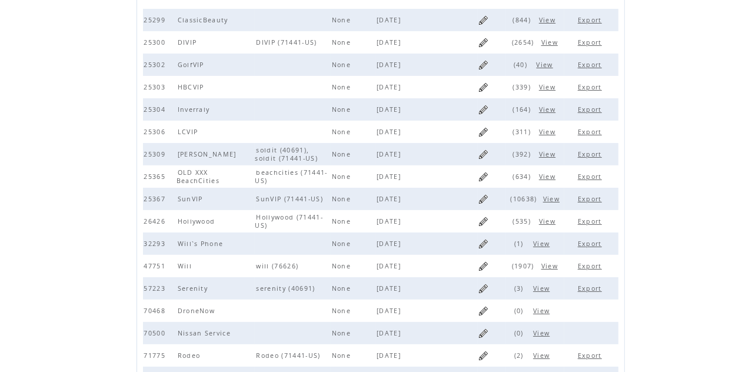
click at [589, 267] on link "Export" at bounding box center [591, 266] width 27 height 8
